Goal: Find specific page/section: Find specific page/section

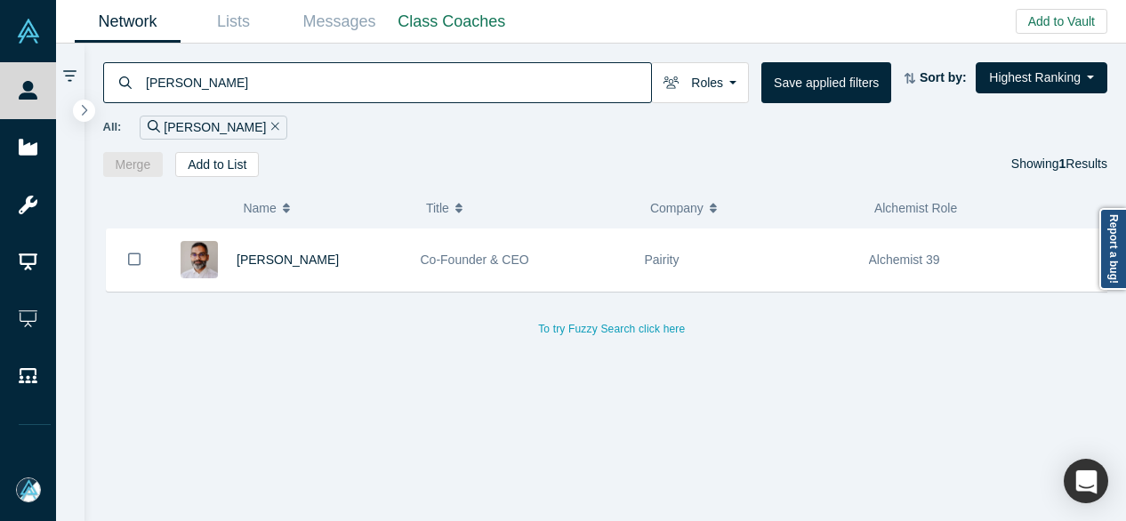
drag, startPoint x: 265, startPoint y: 87, endPoint x: 126, endPoint y: 80, distance: 138.9
click at [126, 80] on div "[PERSON_NAME]" at bounding box center [377, 82] width 549 height 41
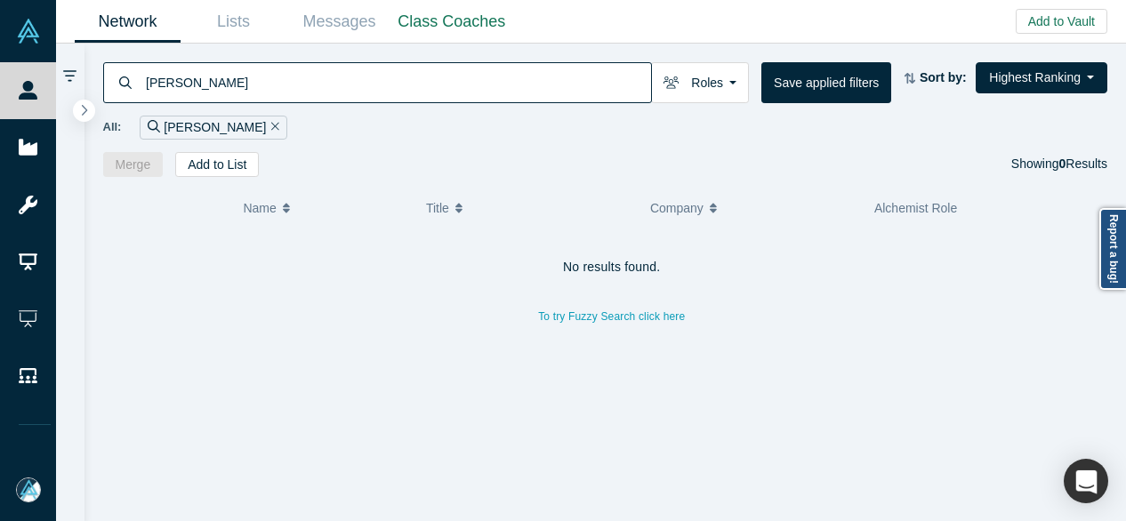
type input "[PERSON_NAME]"
